Goal: Task Accomplishment & Management: Complete application form

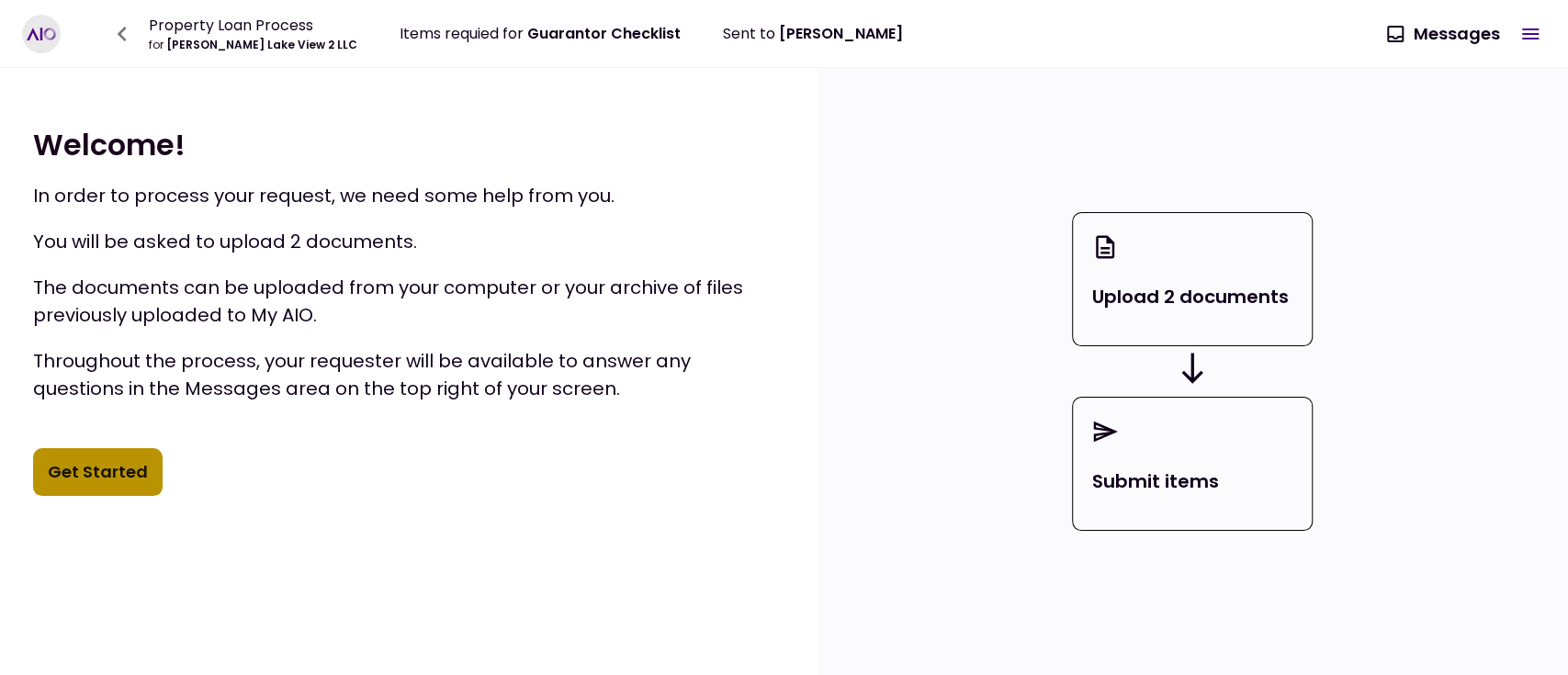
click at [111, 467] on button "Get Started" at bounding box center [98, 472] width 129 height 48
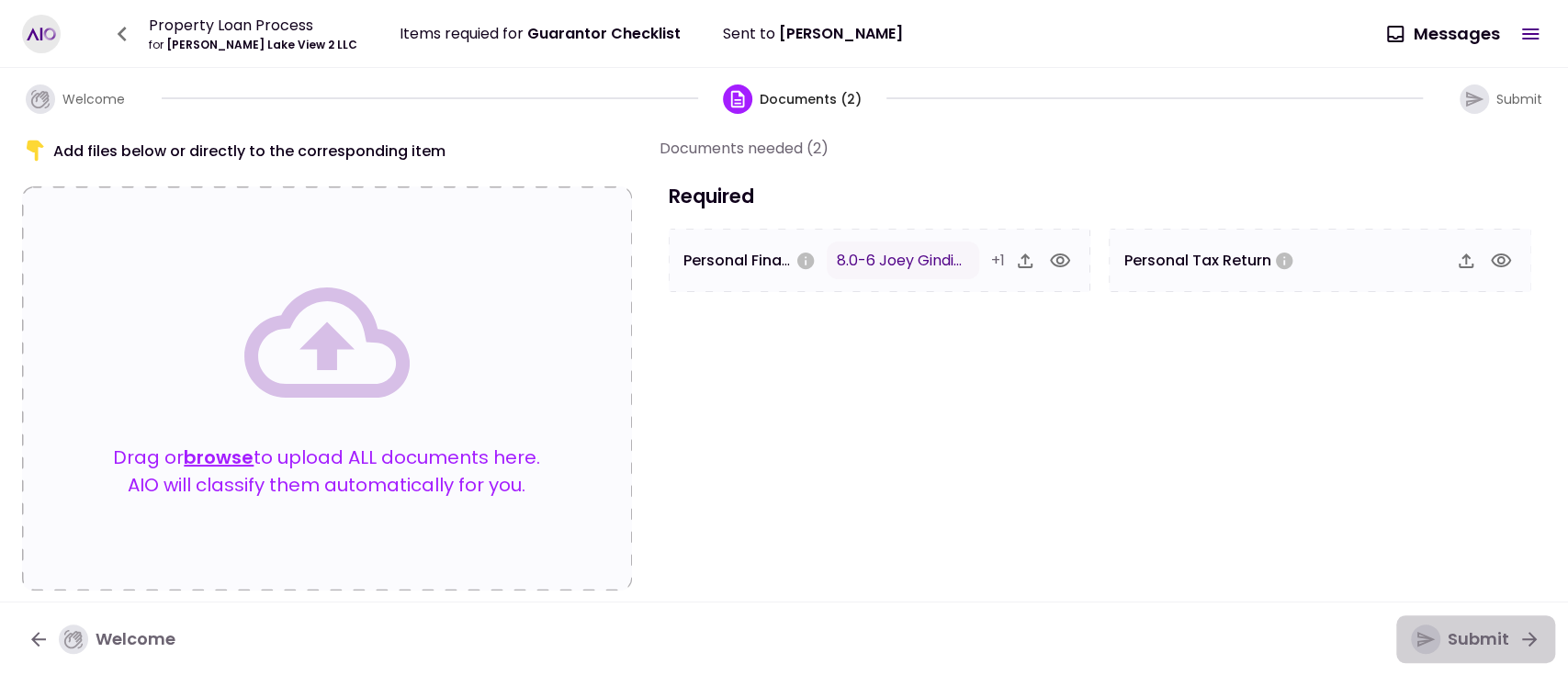
click at [1438, 624] on div "Submit" at bounding box center [1459, 639] width 99 height 30
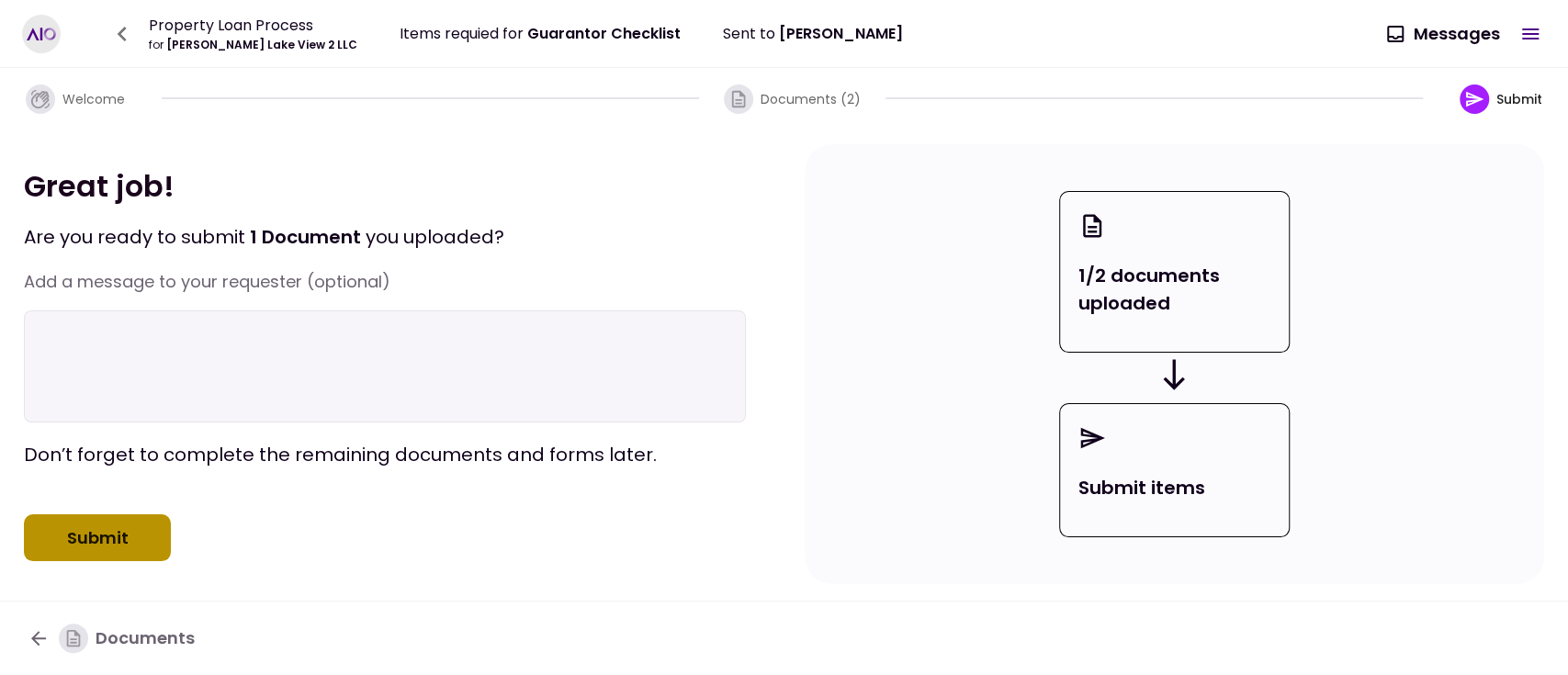
click at [147, 540] on button "Submit" at bounding box center [97, 539] width 147 height 48
